Goal: Task Accomplishment & Management: Manage account settings

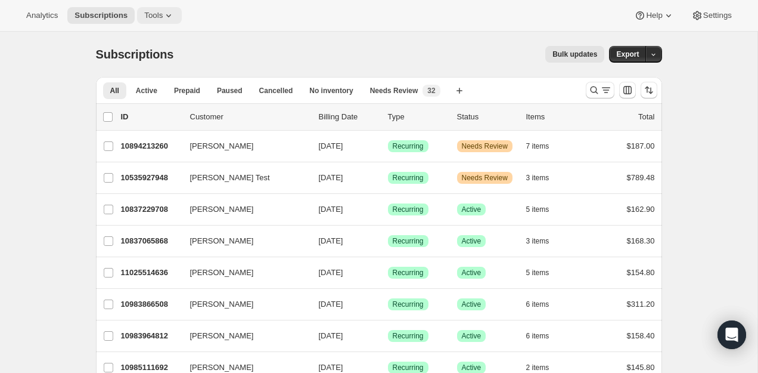
click at [146, 13] on button "Tools" at bounding box center [159, 15] width 45 height 17
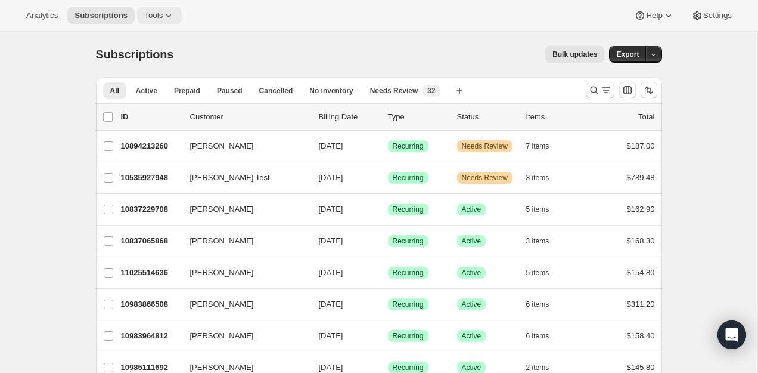
click at [153, 11] on span "Tools" at bounding box center [153, 16] width 18 height 10
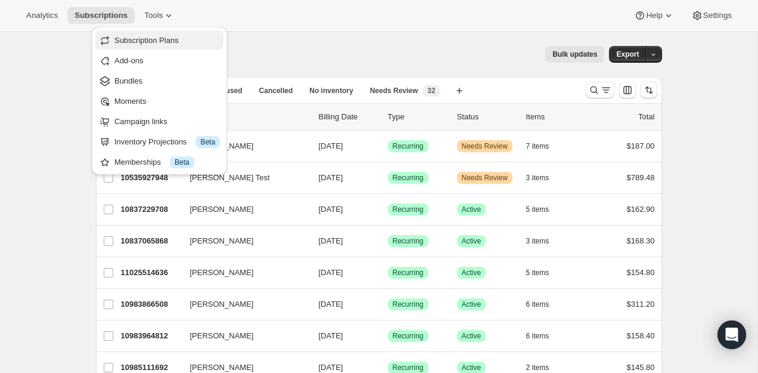
click at [174, 35] on span "Subscription Plans" at bounding box center [167, 41] width 106 height 12
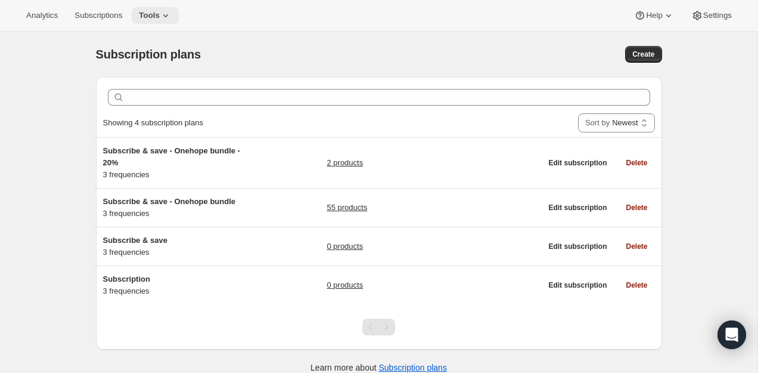
click at [160, 18] on span "Tools" at bounding box center [149, 16] width 21 height 10
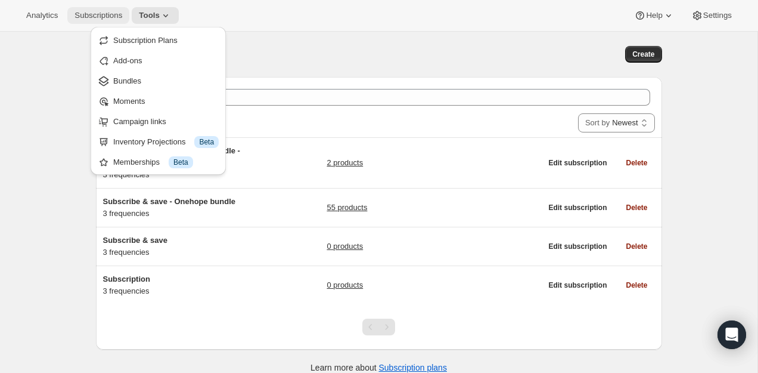
click at [115, 15] on span "Subscriptions" at bounding box center [99, 16] width 48 height 10
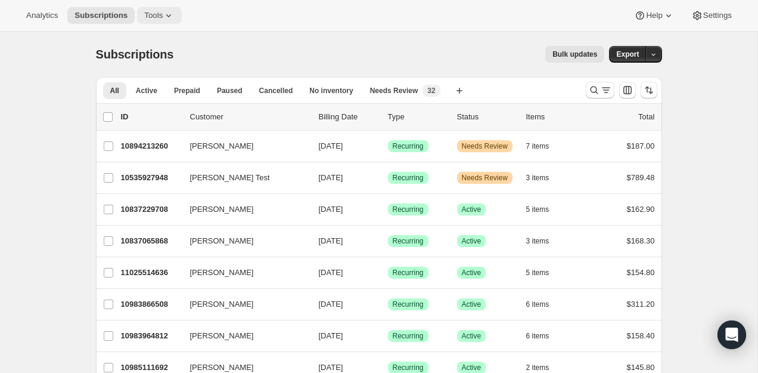
click at [153, 14] on span "Tools" at bounding box center [153, 16] width 18 height 10
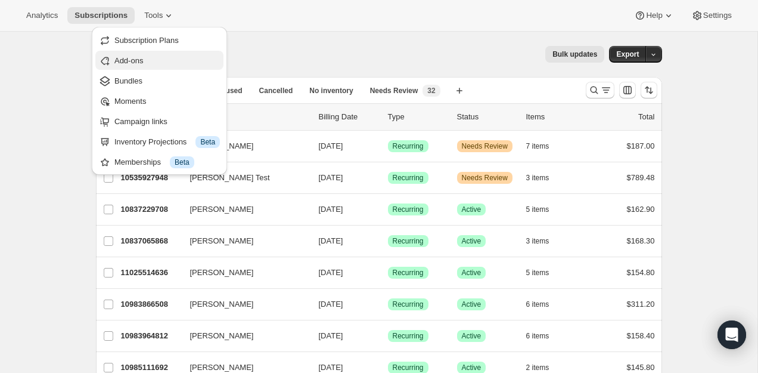
click at [150, 56] on span "Add-ons" at bounding box center [167, 61] width 106 height 12
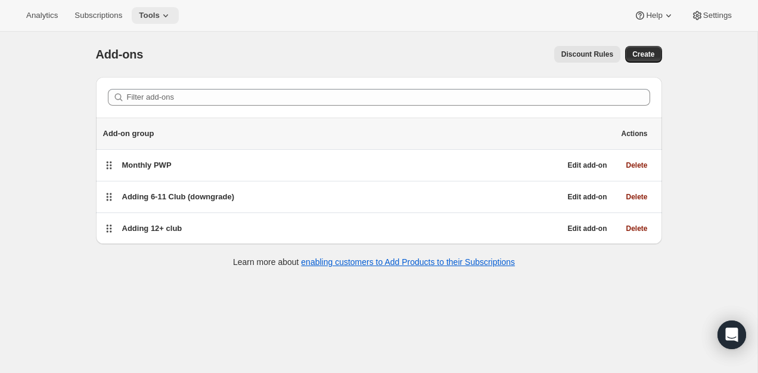
click at [169, 12] on icon at bounding box center [166, 16] width 12 height 12
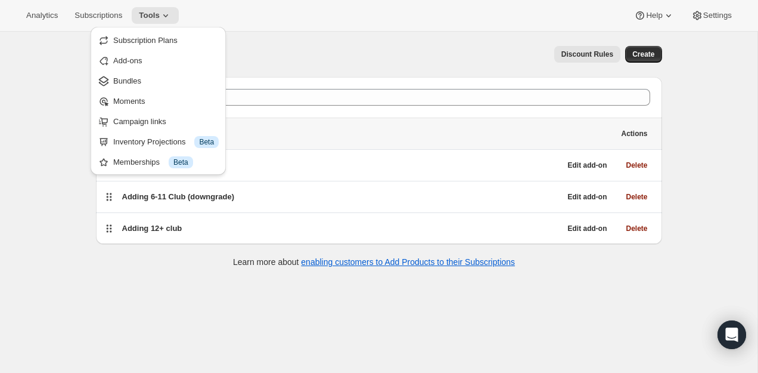
click at [152, 77] on span "Bundles" at bounding box center [166, 81] width 106 height 12
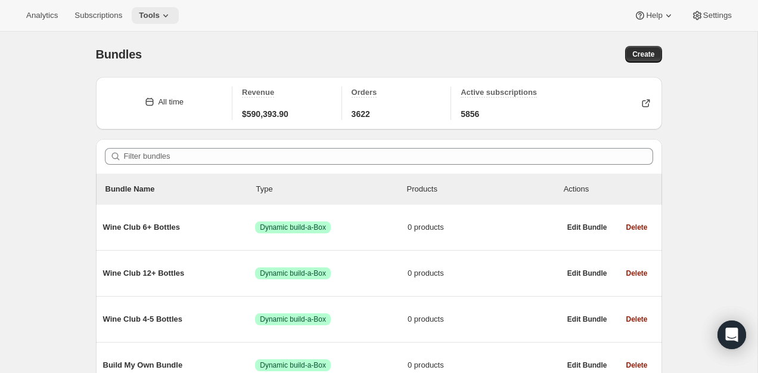
click at [168, 11] on icon at bounding box center [166, 16] width 12 height 12
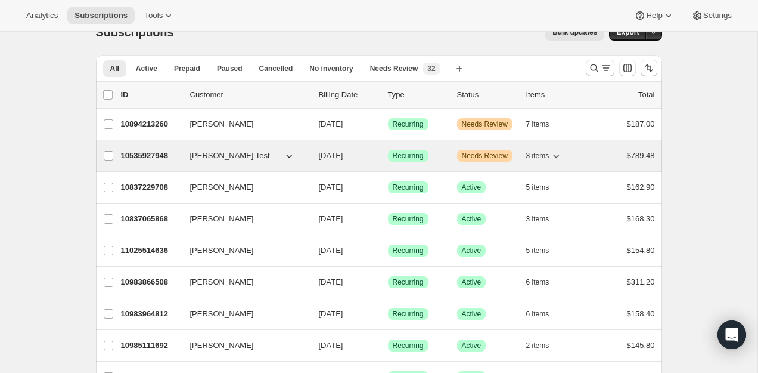
scroll to position [17, 0]
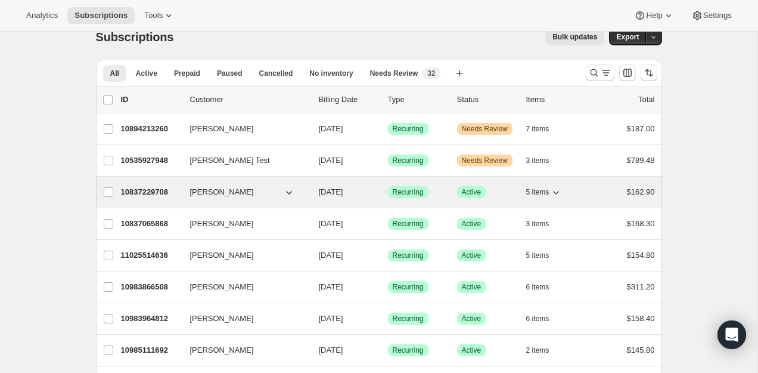
click at [148, 190] on p "10837229708" at bounding box center [151, 192] width 60 height 12
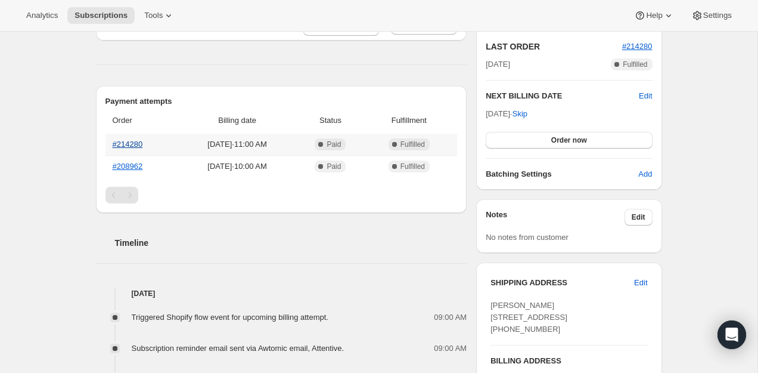
scroll to position [263, 0]
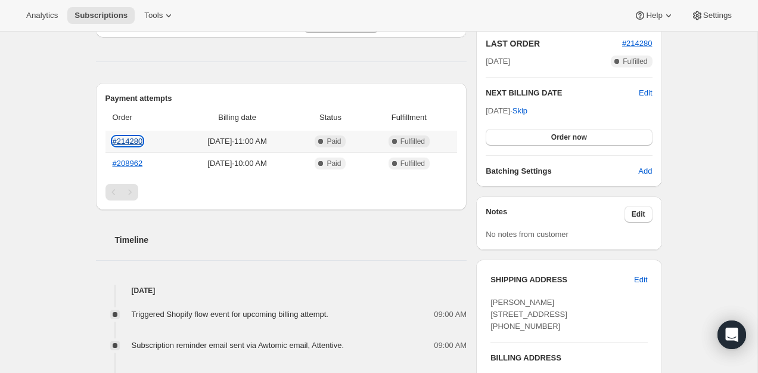
click at [121, 145] on link "#214280" at bounding box center [128, 141] width 30 height 9
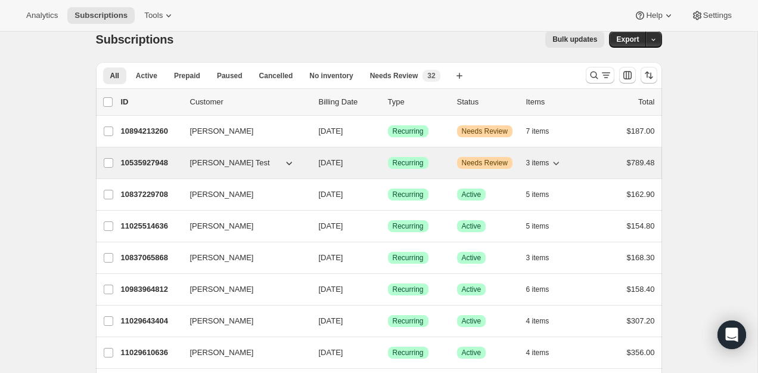
scroll to position [31, 0]
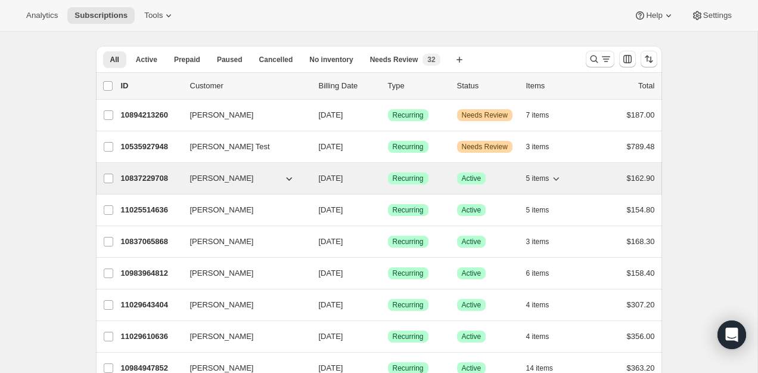
click at [146, 178] on p "10837229708" at bounding box center [151, 178] width 60 height 12
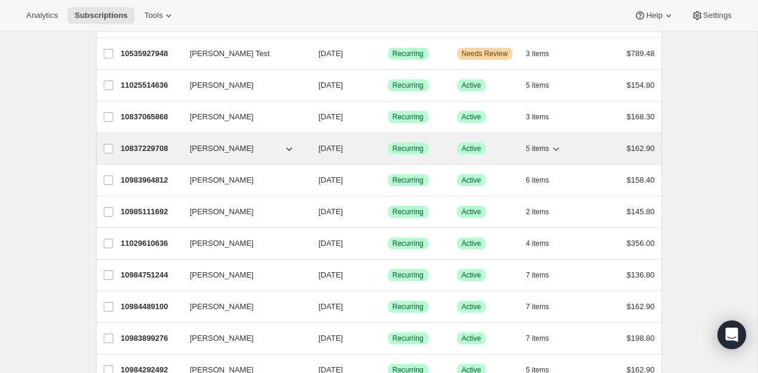
scroll to position [127, 0]
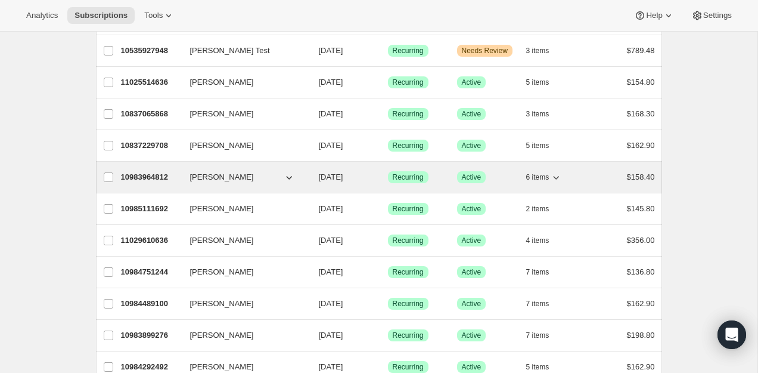
click at [150, 178] on p "10983964812" at bounding box center [151, 177] width 60 height 12
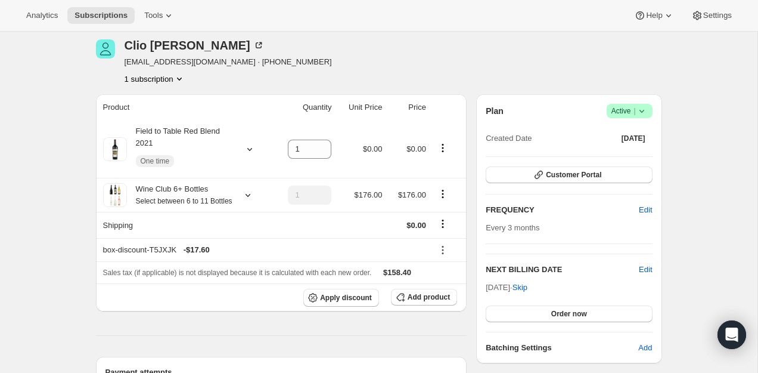
scroll to position [47, 0]
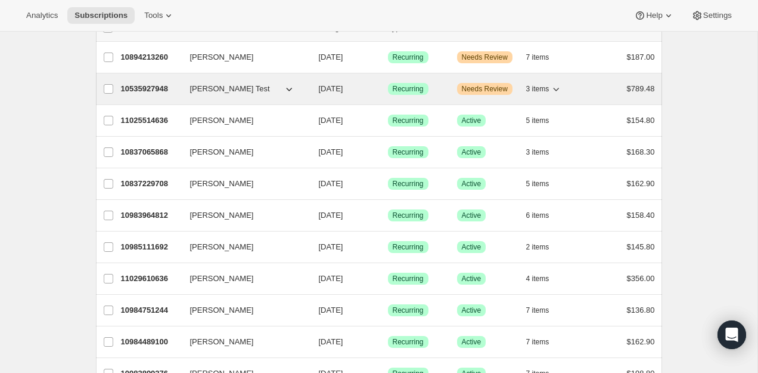
scroll to position [91, 0]
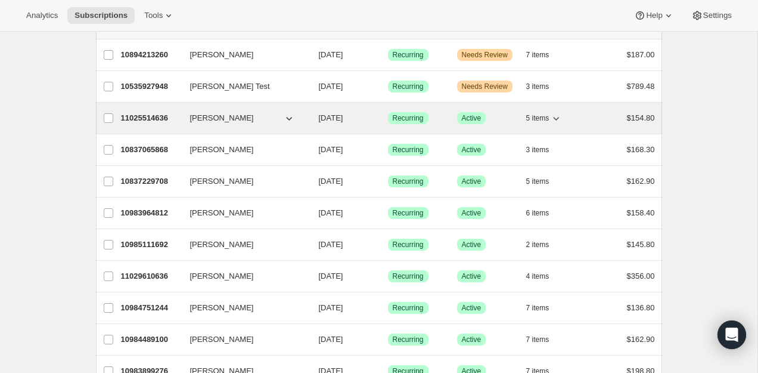
click at [140, 119] on p "11025514636" at bounding box center [151, 118] width 60 height 12
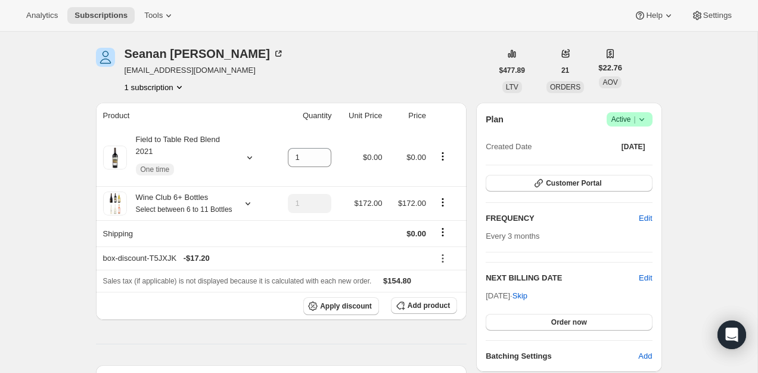
scroll to position [38, 0]
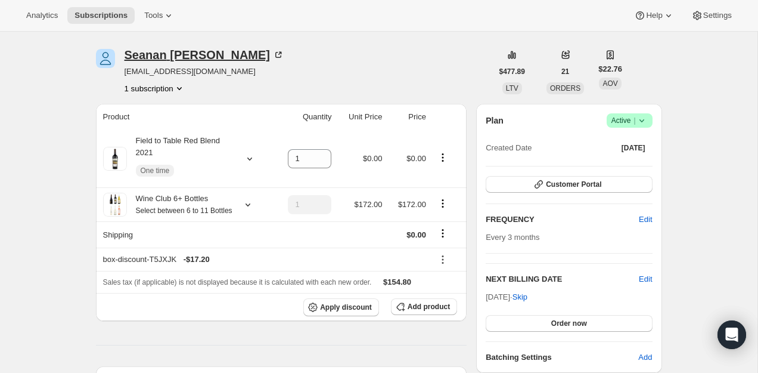
click at [205, 57] on div "Seanan Carpino" at bounding box center [205, 55] width 160 height 12
click at [89, 17] on span "Subscriptions" at bounding box center [101, 16] width 53 height 10
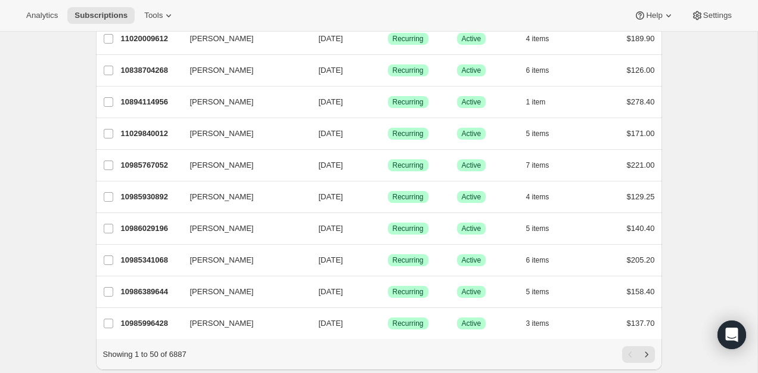
scroll to position [1404, 0]
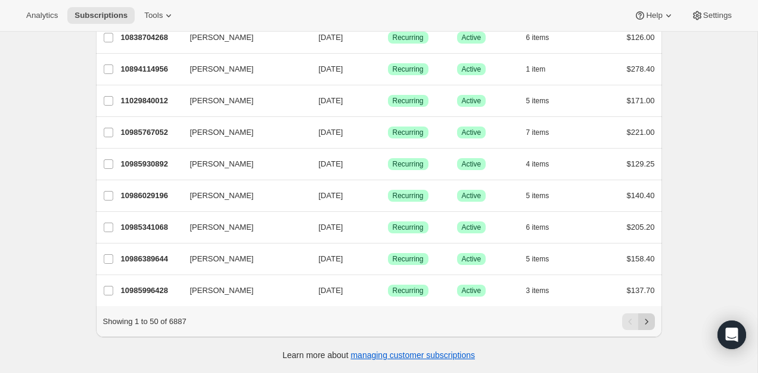
click at [650, 323] on icon "Next" at bounding box center [647, 321] width 12 height 12
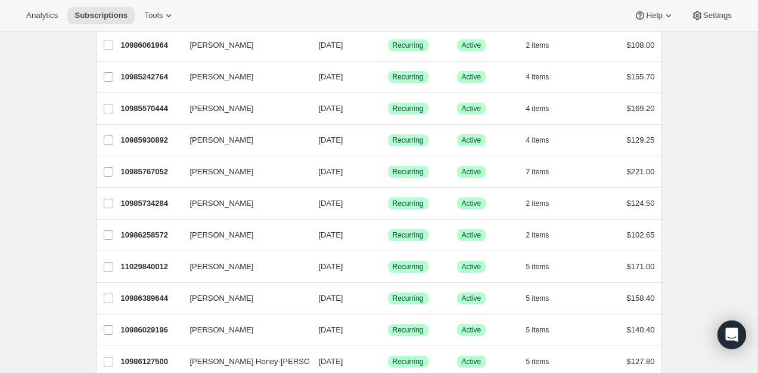
scroll to position [0, 0]
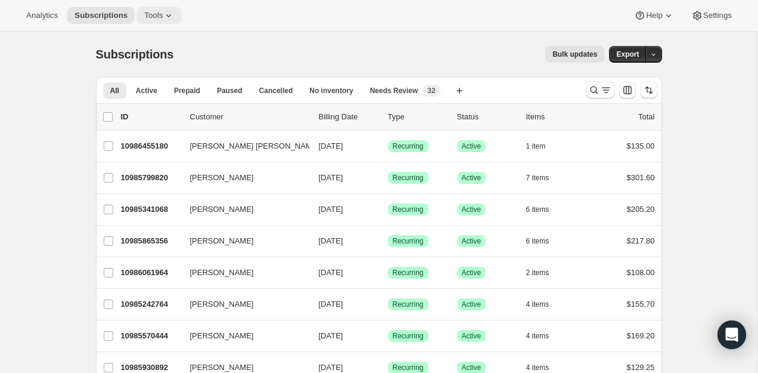
click at [160, 9] on button "Tools" at bounding box center [159, 15] width 45 height 17
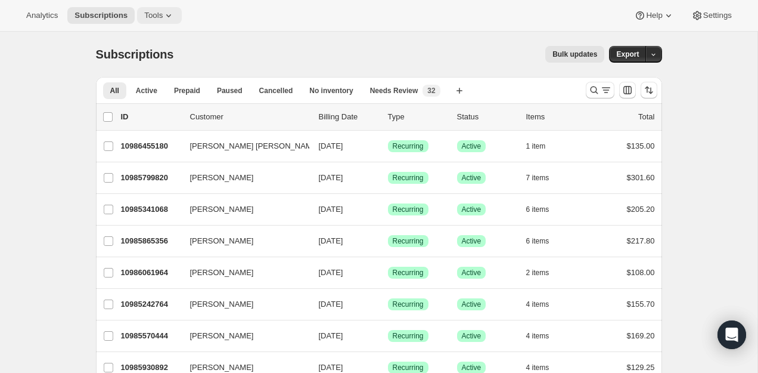
click at [173, 14] on icon at bounding box center [169, 16] width 12 height 12
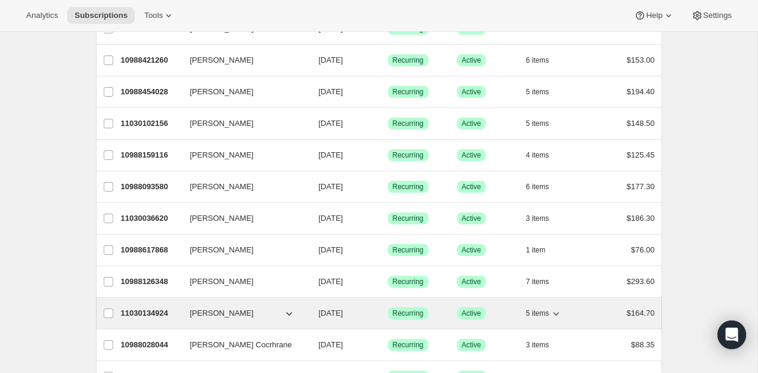
scroll to position [1404, 0]
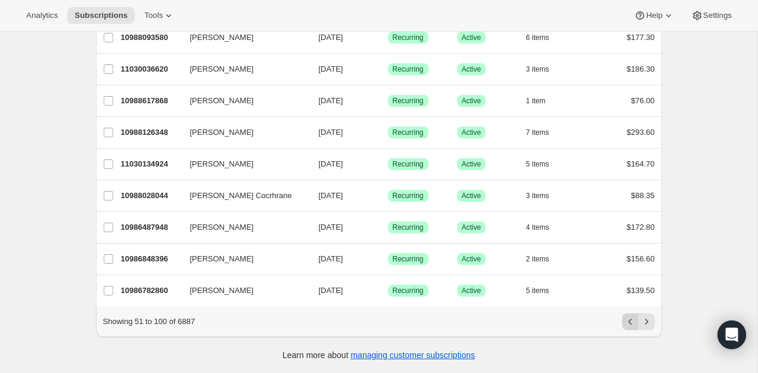
click at [631, 318] on icon "Previous" at bounding box center [631, 321] width 12 height 12
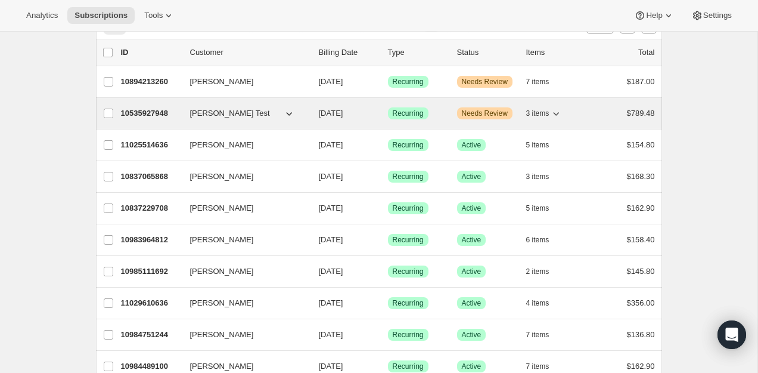
scroll to position [69, 0]
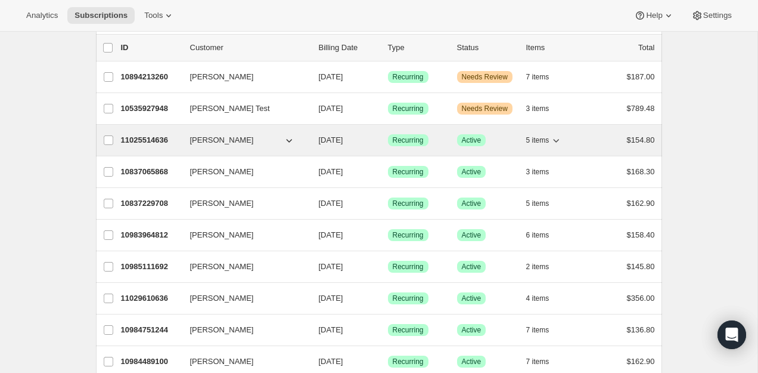
click at [146, 140] on p "11025514636" at bounding box center [151, 140] width 60 height 12
